Goal: Contribute content: Contribute content

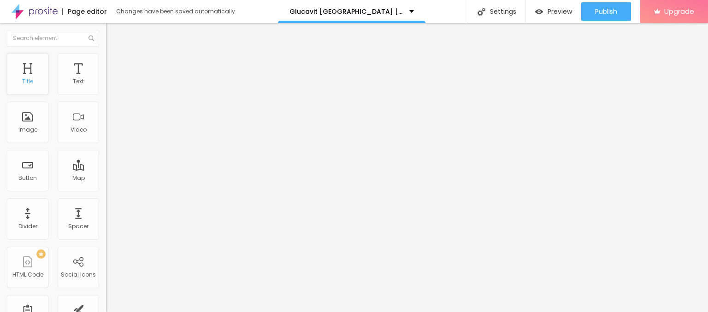
click at [28, 73] on div "Title" at bounding box center [27, 73] width 41 height 41
click at [106, 79] on span "Add image" at bounding box center [125, 75] width 38 height 8
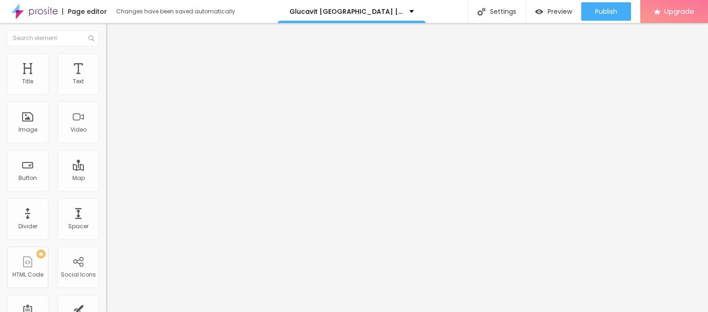
click at [106, 93] on input "text" at bounding box center [161, 88] width 111 height 9
paste input "Glucavit [GEOGRAPHIC_DATA] [GEOGRAPHIC_DATA] [GEOGRAPHIC_DATA]"
type input "Glucavit [GEOGRAPHIC_DATA] [GEOGRAPHIC_DATA] [GEOGRAPHIC_DATA]"
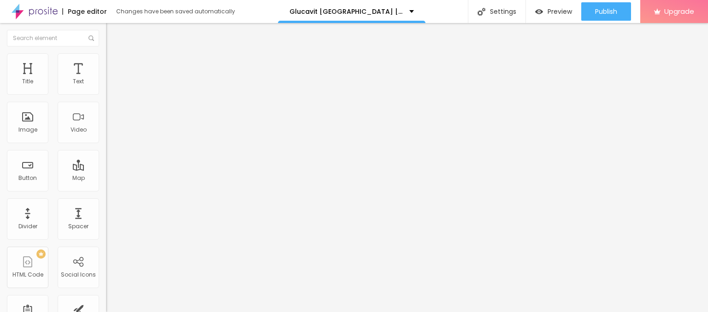
click at [114, 64] on span "Style" at bounding box center [120, 60] width 13 height 8
type input "95"
type input "90"
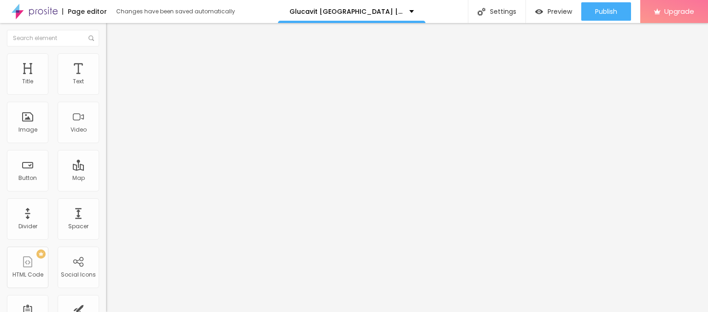
type input "85"
type input "80"
type input "75"
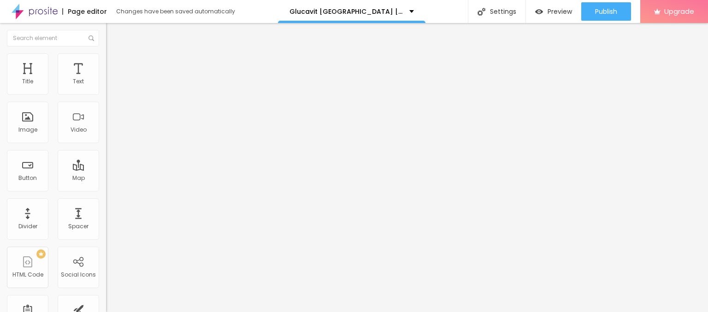
type input "75"
type input "70"
type input "65"
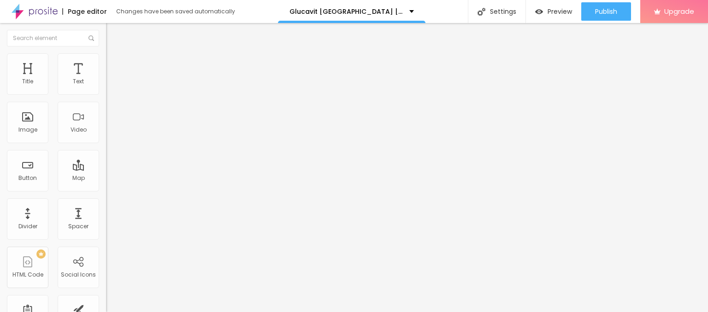
type input "60"
type input "55"
type input "50"
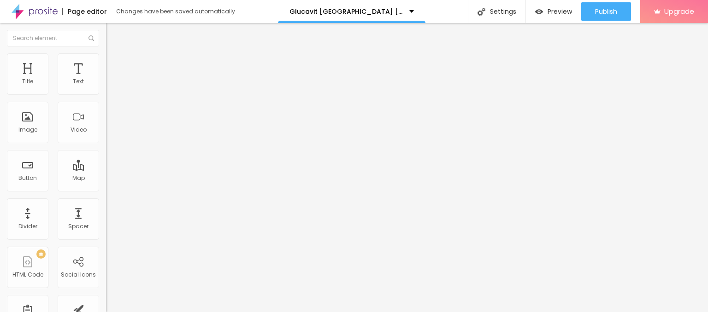
type input "50"
type input "45"
type input "40"
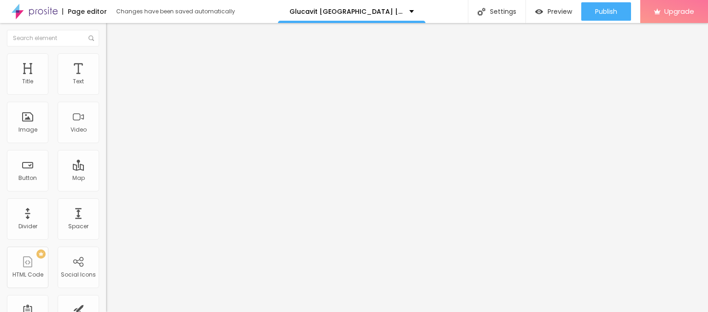
type input "35"
drag, startPoint x: 96, startPoint y: 98, endPoint x: 34, endPoint y: 95, distance: 62.3
type input "35"
click at [106, 94] on input "range" at bounding box center [135, 90] width 59 height 7
drag, startPoint x: 41, startPoint y: 248, endPoint x: 0, endPoint y: 240, distance: 41.3
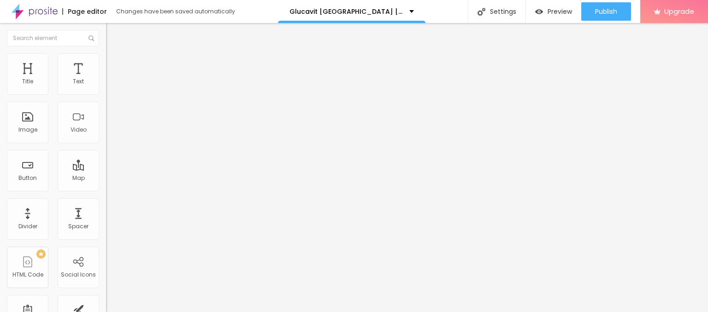
click at [106, 211] on div "Change image Image description (Alt) Glucavit [GEOGRAPHIC_DATA] [GEOGRAPHIC_DAT…" at bounding box center [159, 141] width 106 height 139
paste input "[URL][DOMAIN_NAME]"
type input "[URL][DOMAIN_NAME]"
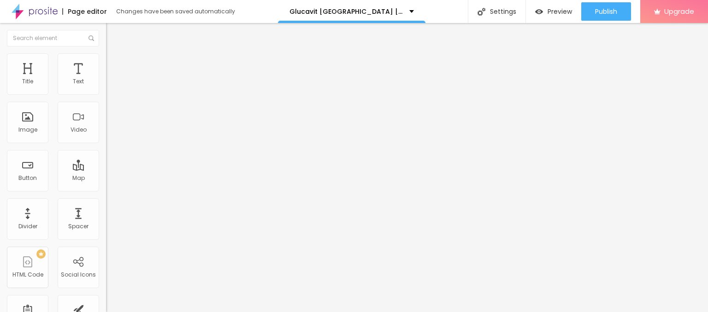
drag, startPoint x: 50, startPoint y: 100, endPoint x: 0, endPoint y: 100, distance: 49.8
click at [106, 100] on div "Text Click me Align Size Default Small Default Big Link URL https:// Open in ne…" at bounding box center [159, 139] width 106 height 134
paste input "😍👇JETZT EINKAUFEN😍👇"
type input "😍👇JETZT EINKAUFEN😍👇"
drag, startPoint x: 42, startPoint y: 194, endPoint x: 0, endPoint y: 185, distance: 43.3
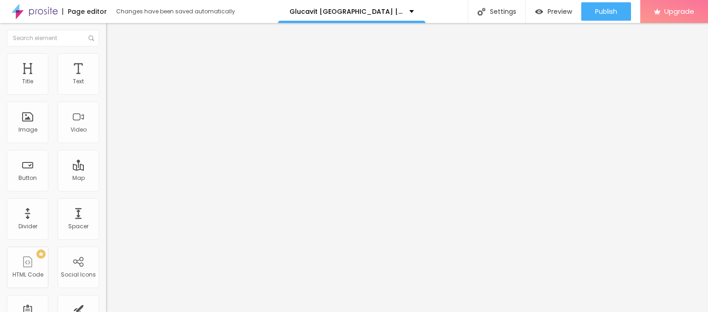
click at [106, 185] on div "Text 😍👇JETZT EINKAUFEN😍👇 Align Size Default Small Default Big Link URL https://…" at bounding box center [159, 139] width 106 height 134
paste input "[URL][DOMAIN_NAME]"
type input "[URL][DOMAIN_NAME]"
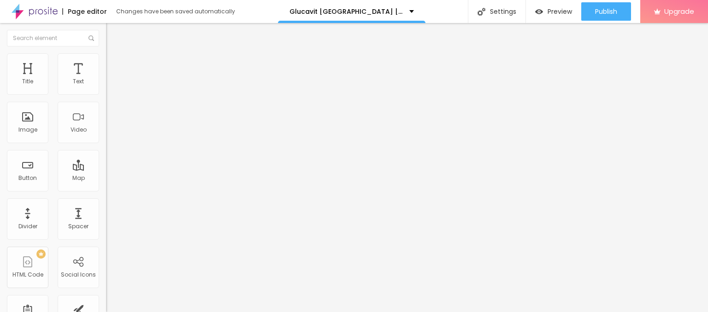
click at [113, 35] on div "Edit Button" at bounding box center [137, 33] width 49 height 7
click at [106, 88] on button "button" at bounding box center [112, 84] width 13 height 10
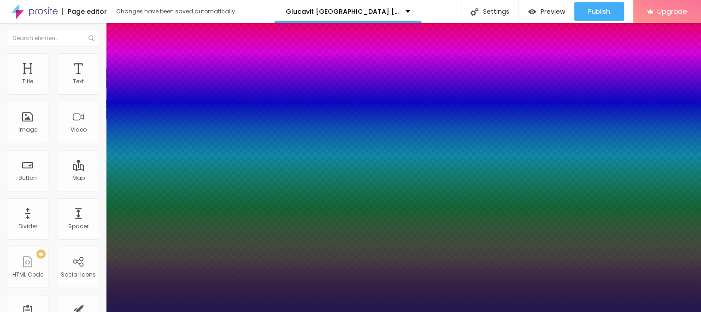
type input "1"
type input "19"
type input "1"
type input "20"
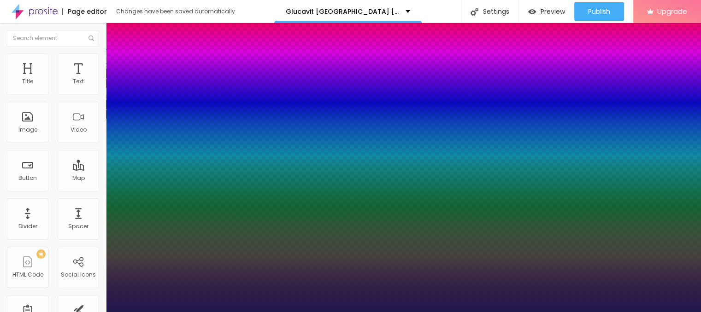
type input "20"
type input "1"
type input "21"
type input "1"
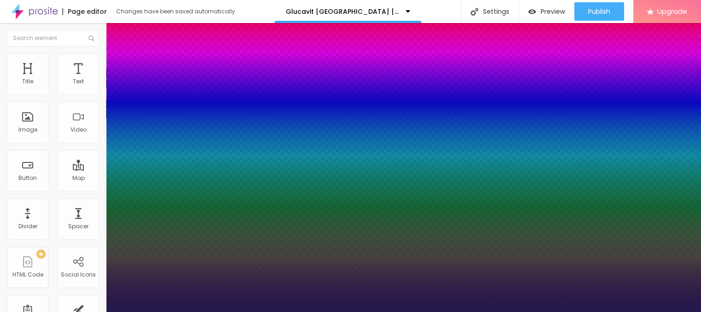
type input "23"
type input "1"
type input "24"
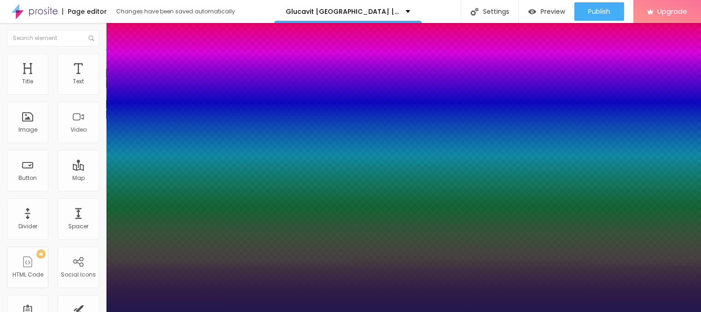
type input "1"
type input "23"
type input "1"
type input "22"
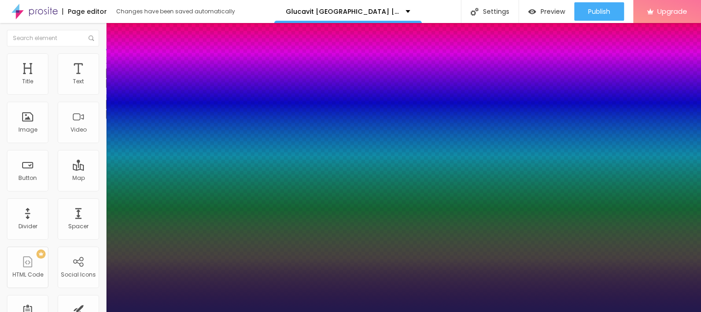
type input "22"
type input "1"
type input "21"
type input "1"
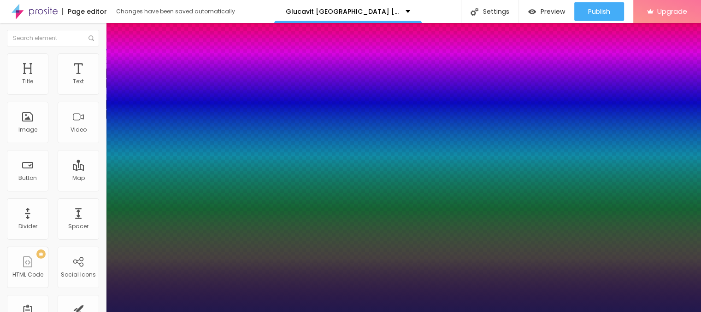
type input "20"
type input "1"
drag, startPoint x: 127, startPoint y: 154, endPoint x: 133, endPoint y: 155, distance: 6.1
type input "20"
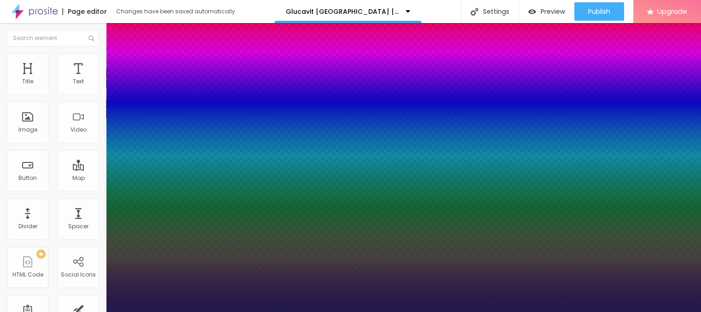
click at [372, 312] on div at bounding box center [350, 312] width 701 height 0
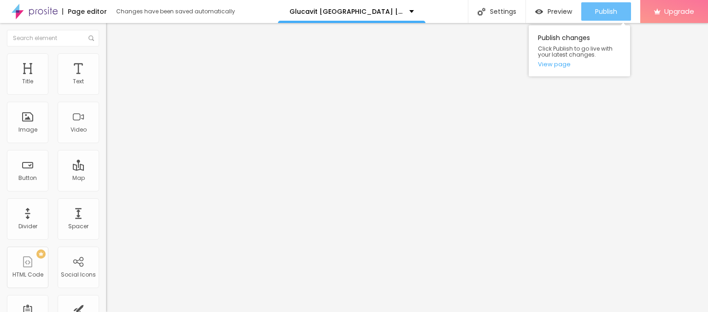
click at [621, 15] on button "Publish" at bounding box center [606, 11] width 50 height 18
click at [564, 65] on link "View page" at bounding box center [579, 64] width 83 height 6
